Goal: Transaction & Acquisition: Book appointment/travel/reservation

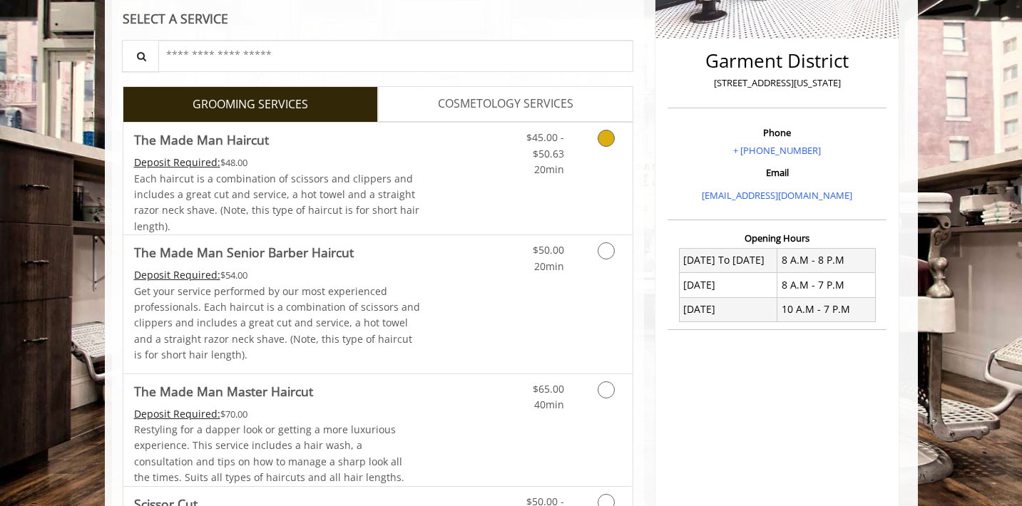
click at [560, 153] on span "$45.00 - $50.63" at bounding box center [545, 144] width 38 height 29
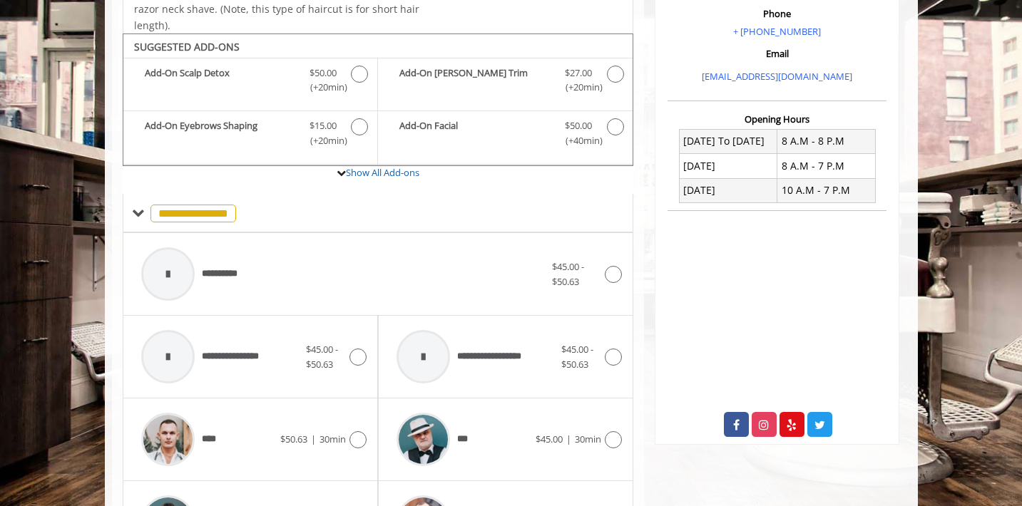
scroll to position [471, 0]
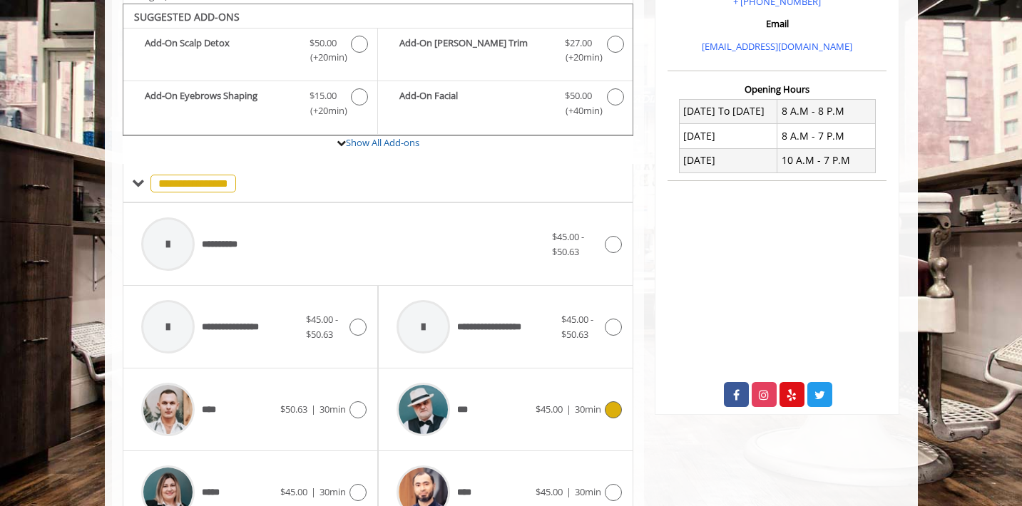
click at [542, 392] on div "*** $45.00 | 30min" at bounding box center [505, 410] width 232 height 68
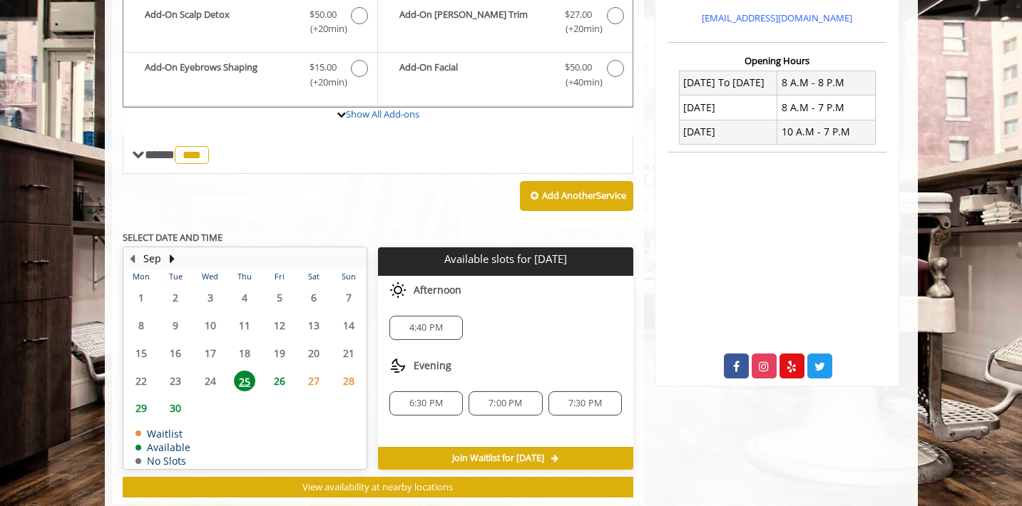
scroll to position [502, 0]
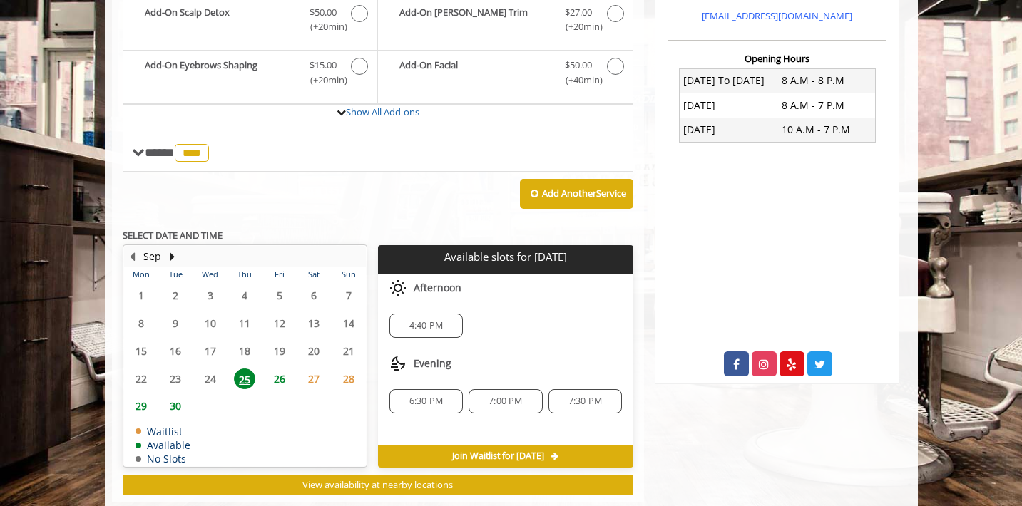
click at [426, 320] on span "4:40 PM" at bounding box center [426, 325] width 34 height 11
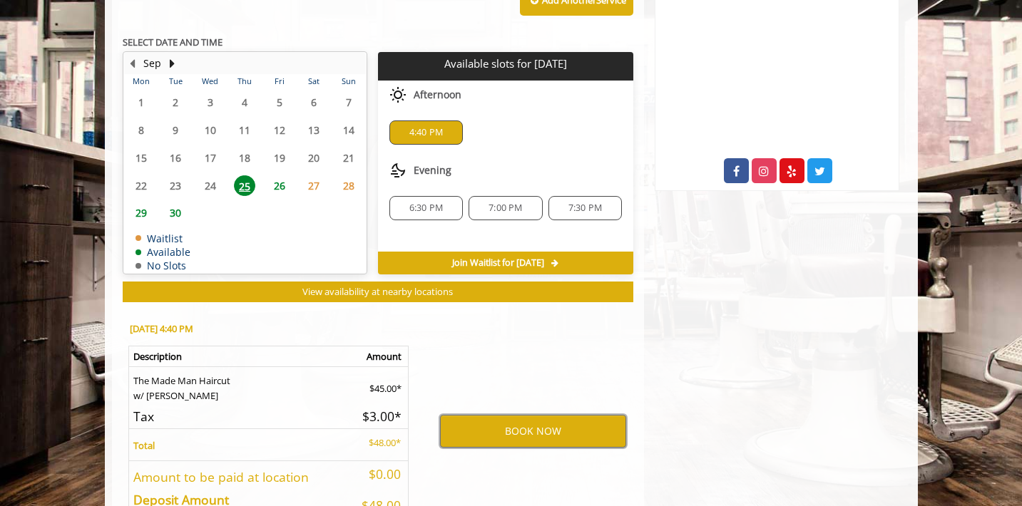
scroll to position [694, 0]
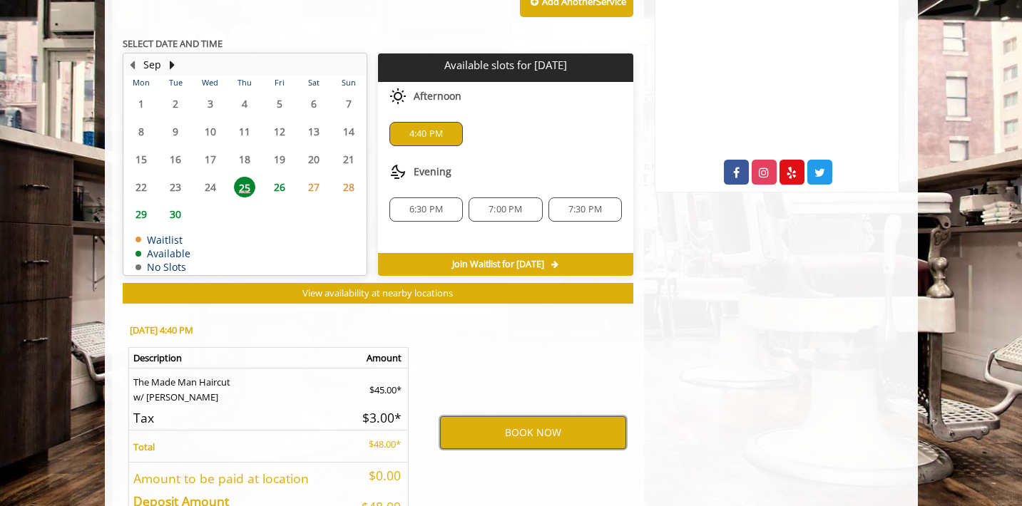
click at [552, 421] on button "BOOK NOW" at bounding box center [533, 432] width 186 height 33
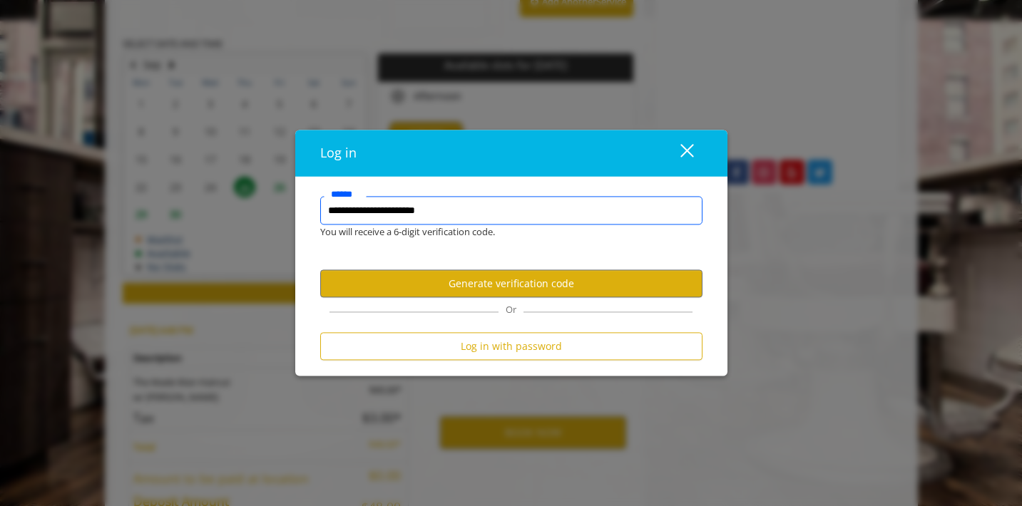
type input "**********"
click at [678, 145] on div "close" at bounding box center [678, 153] width 29 height 21
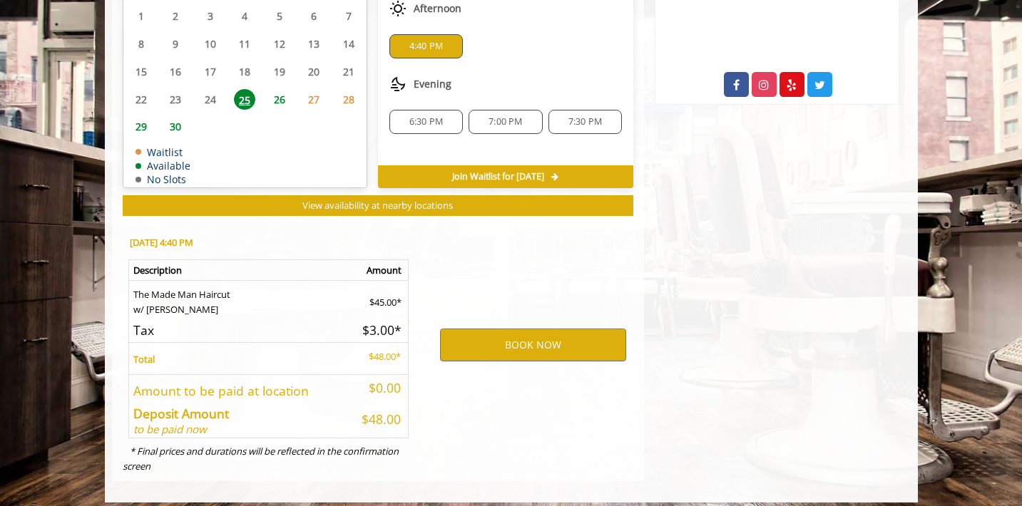
scroll to position [781, 0]
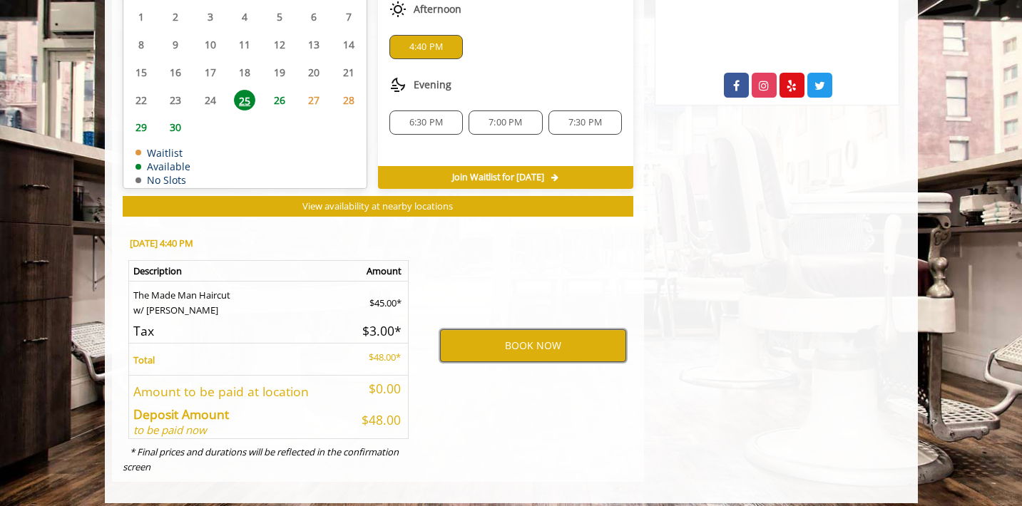
click at [546, 341] on button "BOOK NOW" at bounding box center [533, 345] width 186 height 33
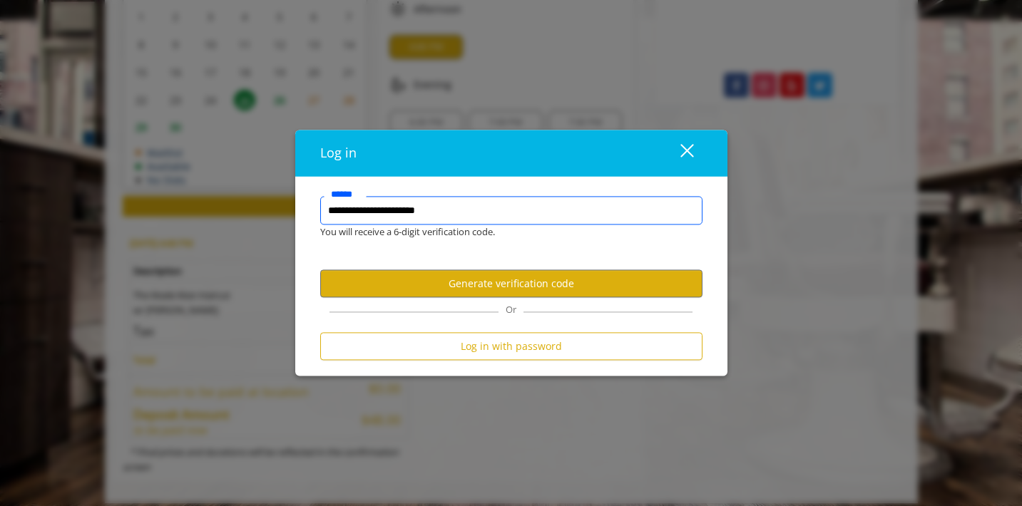
click at [517, 206] on input "**********" at bounding box center [511, 211] width 382 height 29
type input "**********"
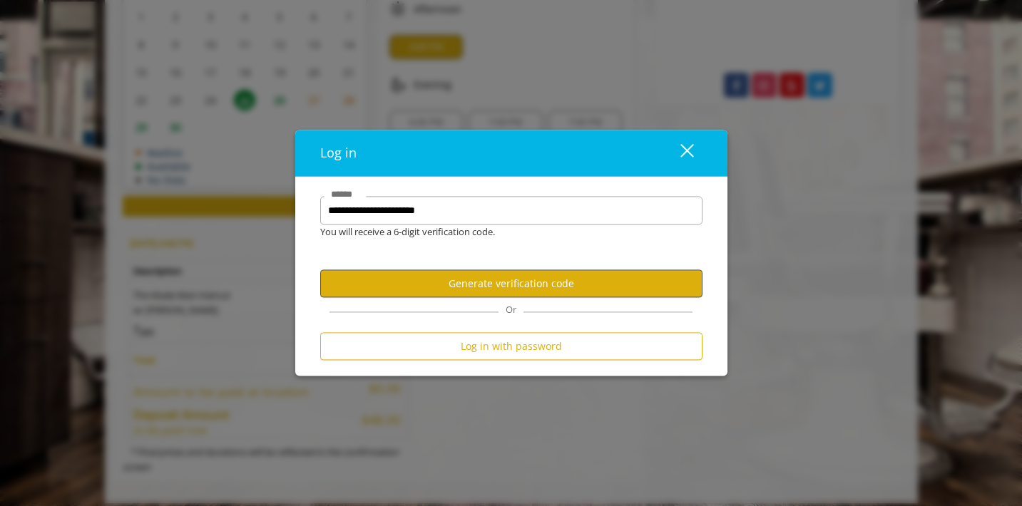
click at [524, 279] on button "Generate verification code" at bounding box center [511, 284] width 382 height 28
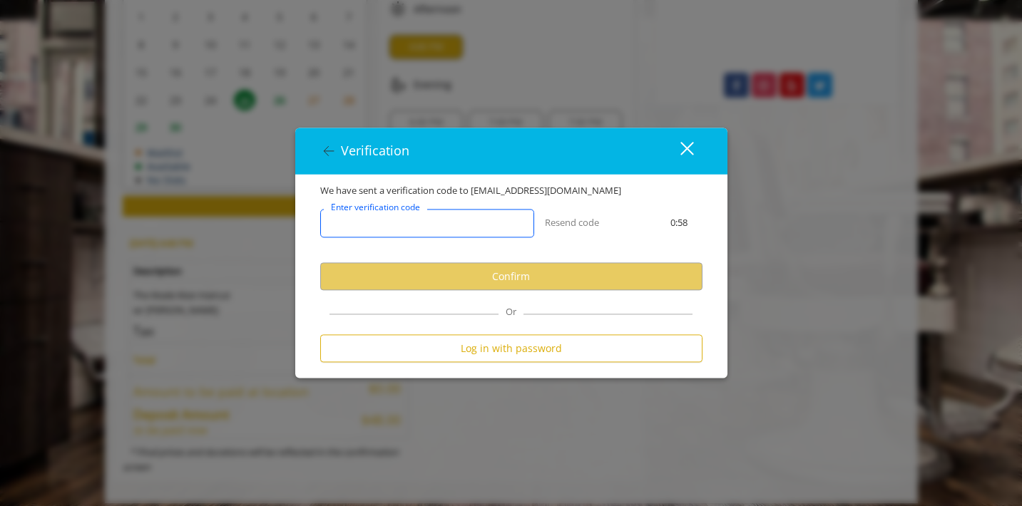
click at [452, 222] on input "Enter verification code" at bounding box center [427, 224] width 214 height 29
click at [688, 151] on div "close dialog" at bounding box center [687, 149] width 14 height 14
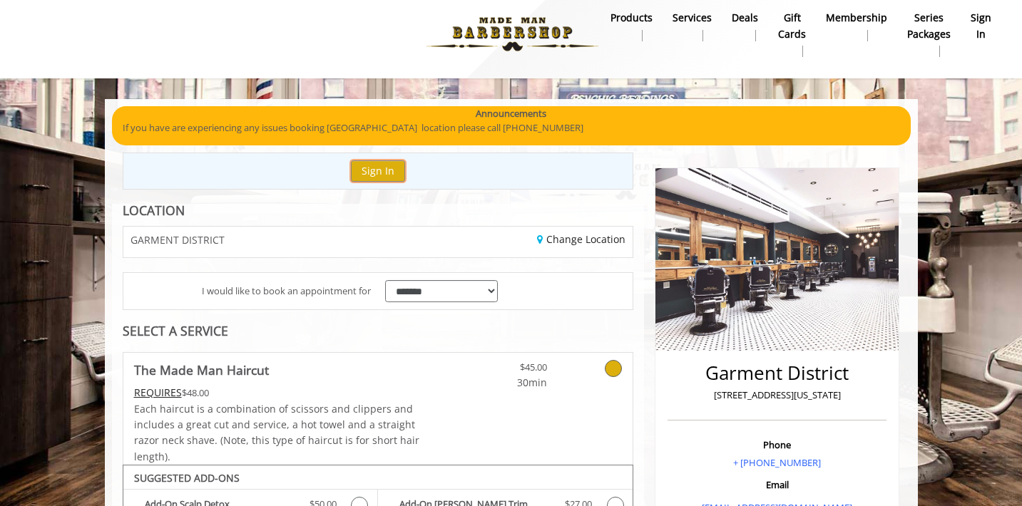
scroll to position [11, 0]
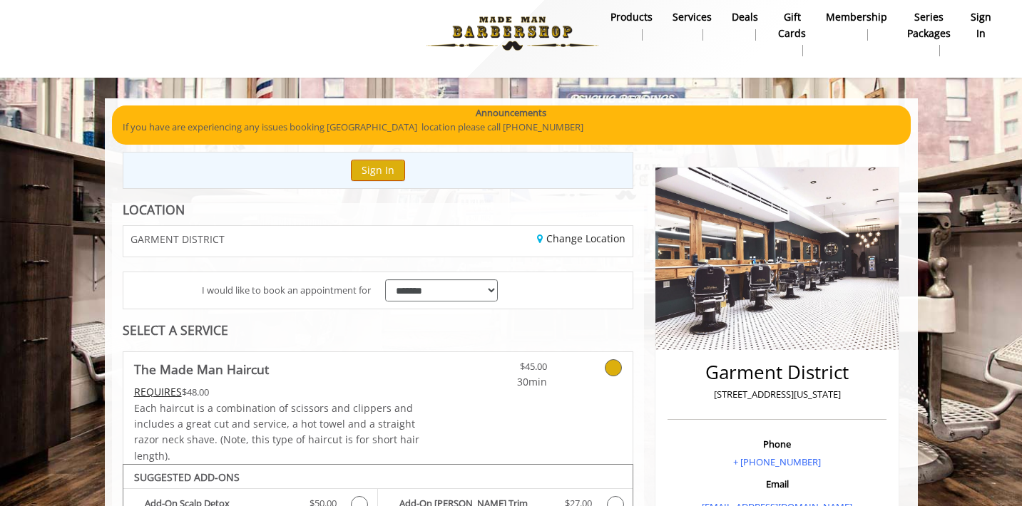
click at [394, 170] on button "Sign In" at bounding box center [378, 170] width 54 height 21
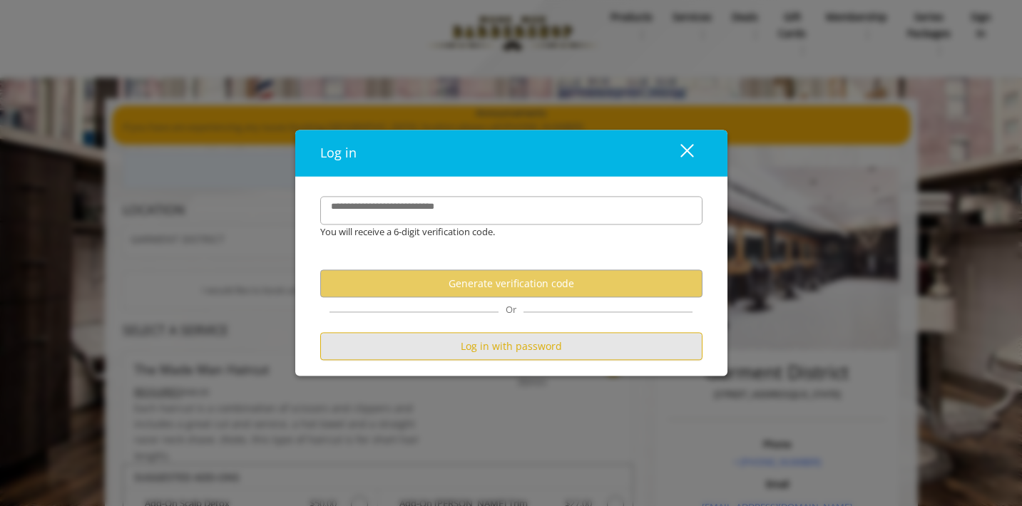
click at [531, 344] on button "Log in with password" at bounding box center [511, 347] width 382 height 28
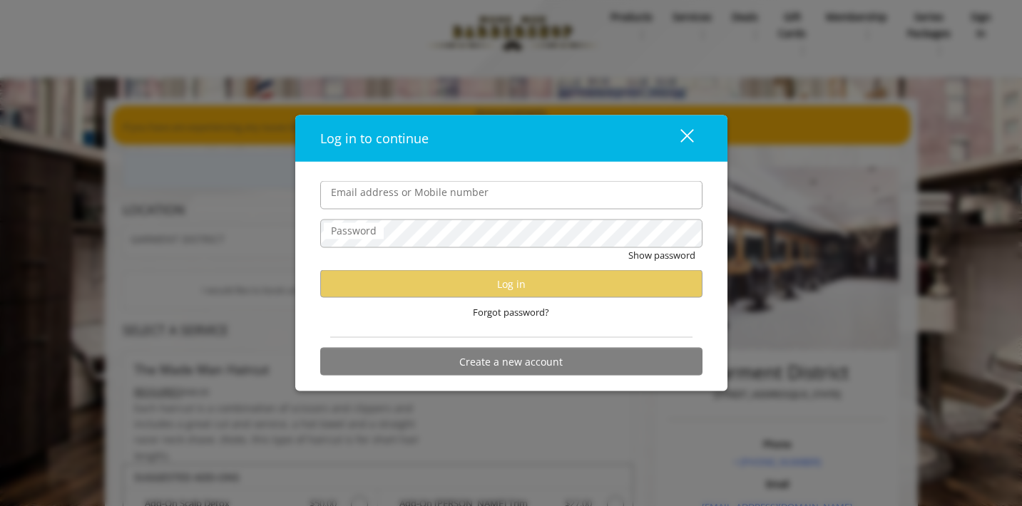
click at [497, 205] on input "Email address or Mobile number" at bounding box center [511, 195] width 382 height 29
type input "**********"
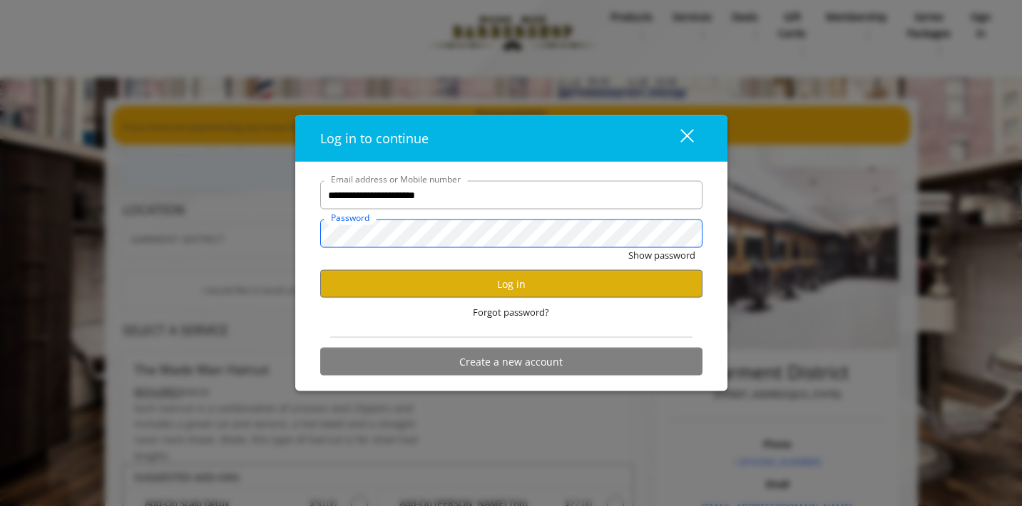
click at [660, 255] on button "Show password" at bounding box center [661, 255] width 67 height 15
click at [510, 280] on button "Log in" at bounding box center [511, 284] width 382 height 28
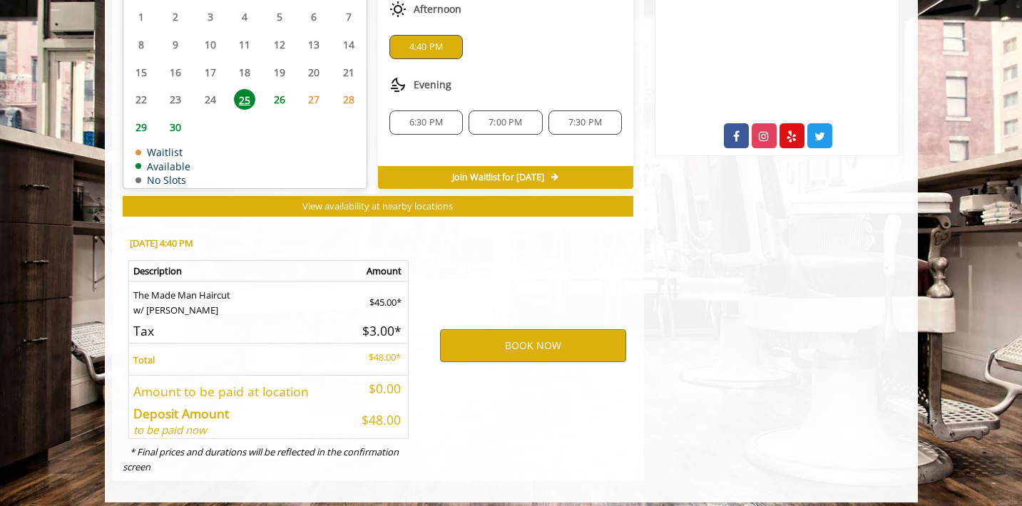
scroll to position [729, 0]
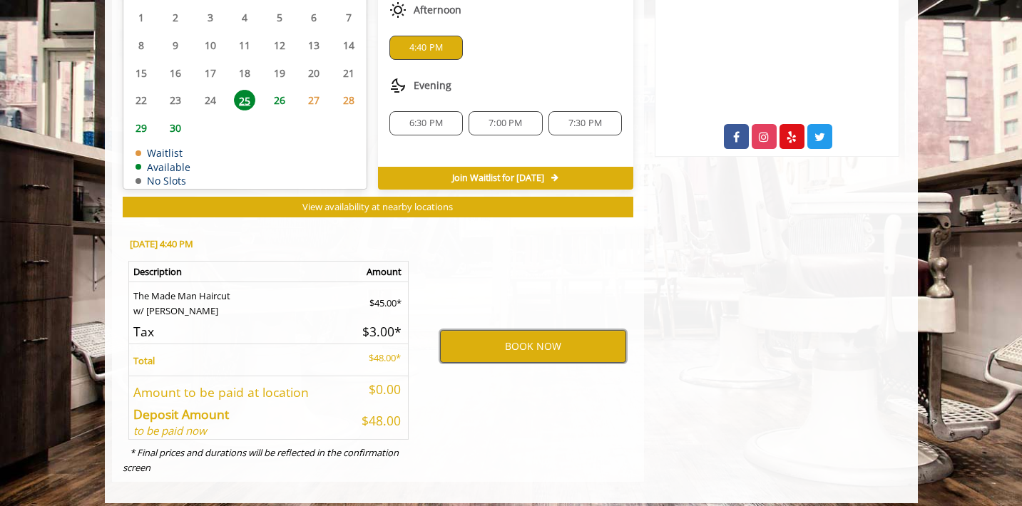
click at [546, 343] on button "BOOK NOW" at bounding box center [533, 346] width 186 height 33
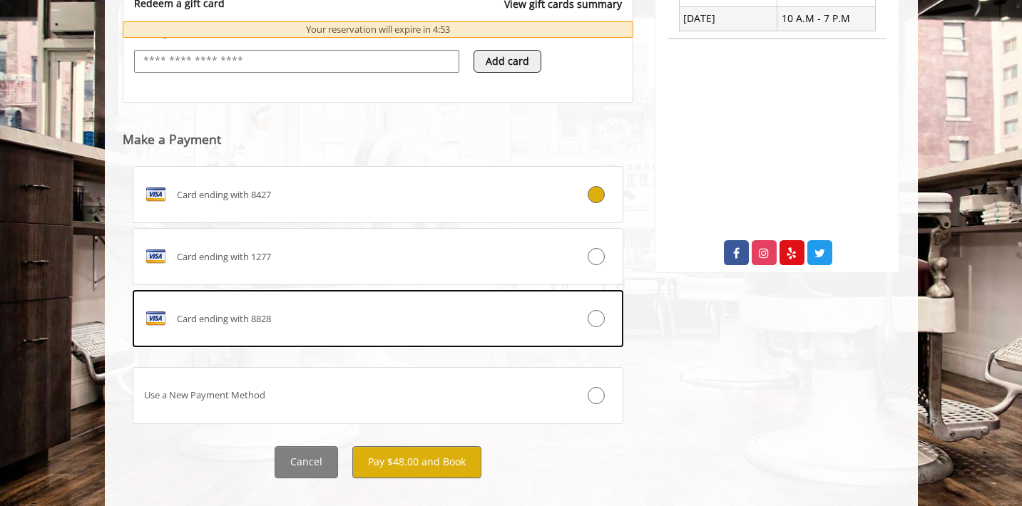
scroll to position [617, 0]
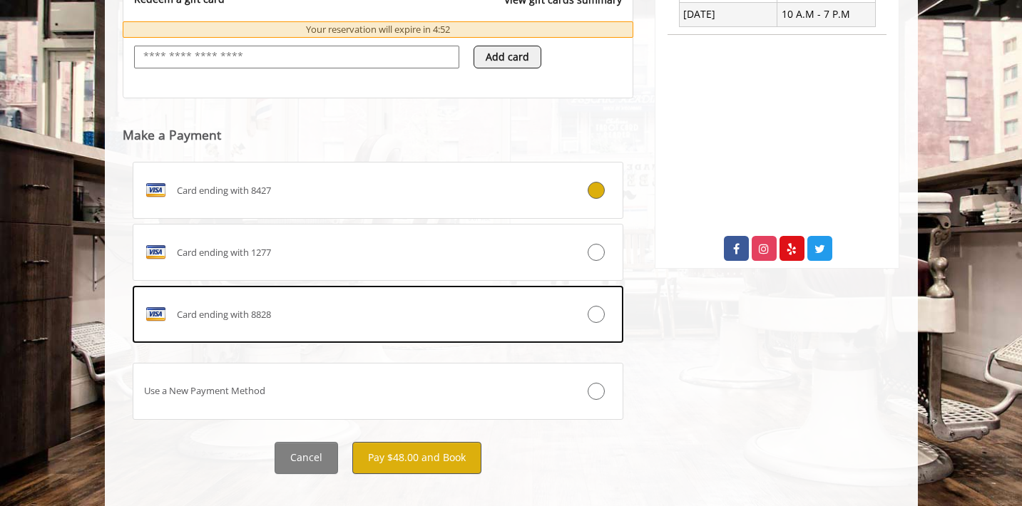
click at [446, 451] on button "Pay $48.00 and Book" at bounding box center [416, 458] width 129 height 32
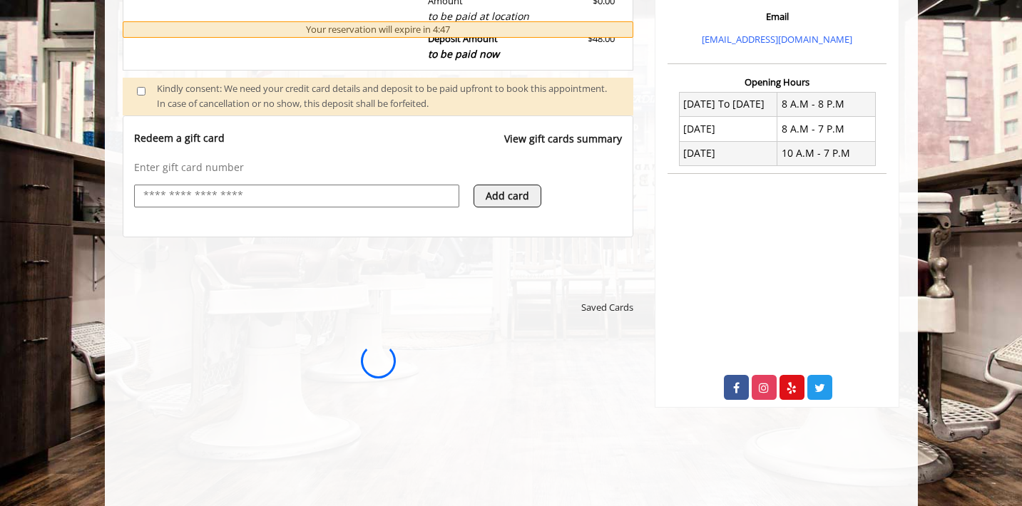
scroll to position [485, 0]
